Goal: Task Accomplishment & Management: Manage account settings

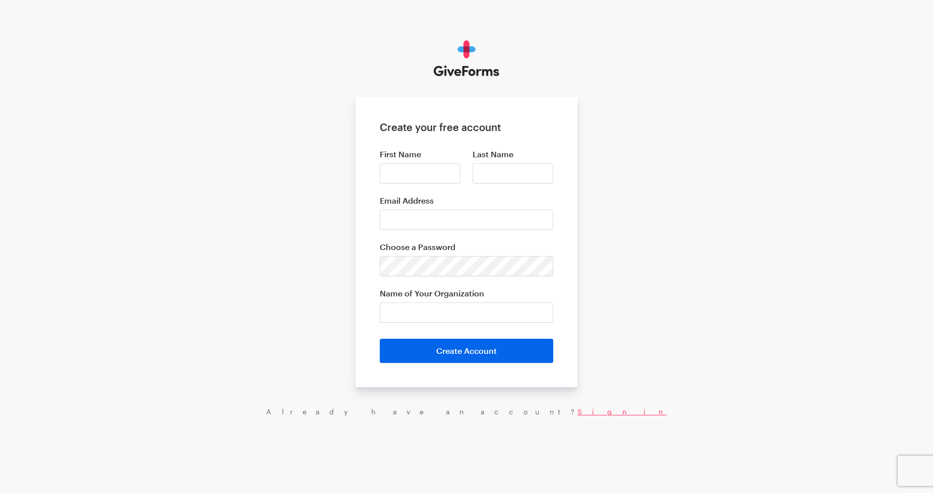
click at [577, 414] on link "Sign in" at bounding box center [621, 411] width 89 height 9
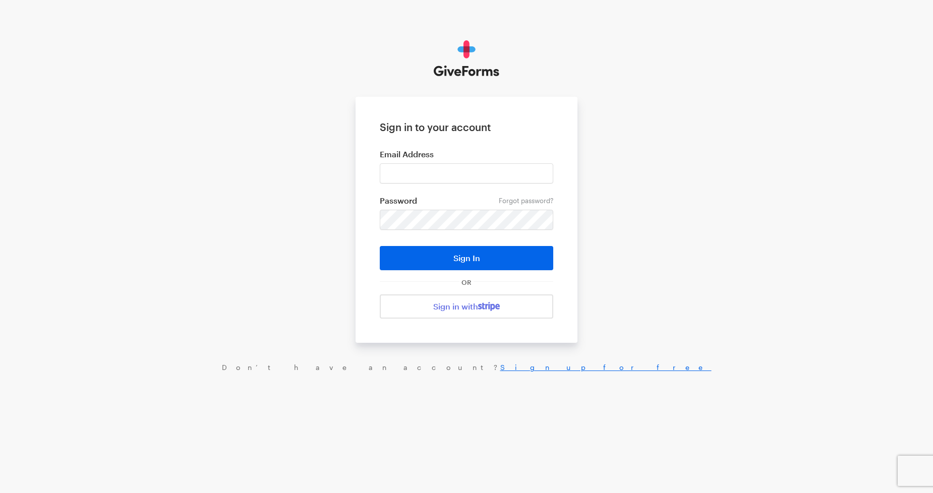
drag, startPoint x: 617, startPoint y: 233, endPoint x: 610, endPoint y: 245, distance: 13.8
click at [618, 233] on div "Sign in to your account Email Address Forgot password? Password Sign In OR Sign…" at bounding box center [466, 206] width 933 height 412
click at [462, 305] on link "Sign in with" at bounding box center [466, 306] width 173 height 24
